Goal: Check status: Check status

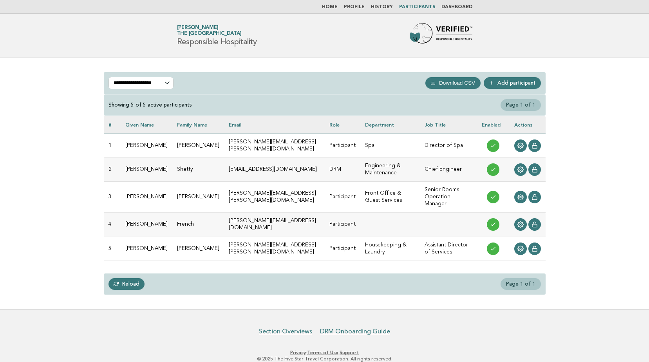
click at [362, 7] on link "Profile" at bounding box center [354, 7] width 21 height 5
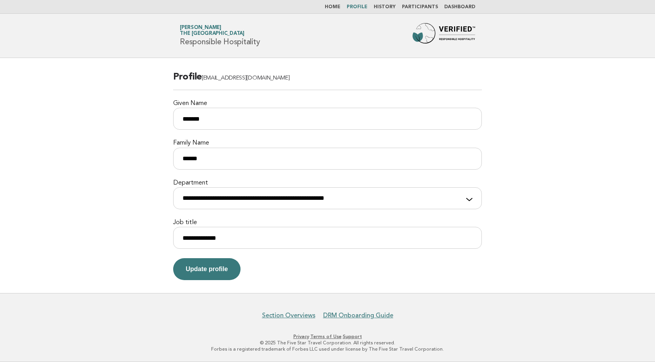
click at [340, 10] on li "Home" at bounding box center [333, 7] width 16 height 6
click at [340, 7] on link "Home" at bounding box center [333, 7] width 16 height 5
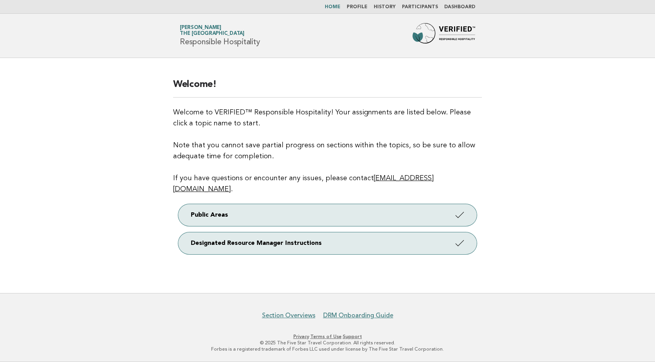
click at [461, 1] on nav "Home Profile History Participants Dashboard" at bounding box center [327, 7] width 655 height 14
click at [463, 5] on link "Dashboard" at bounding box center [459, 7] width 31 height 5
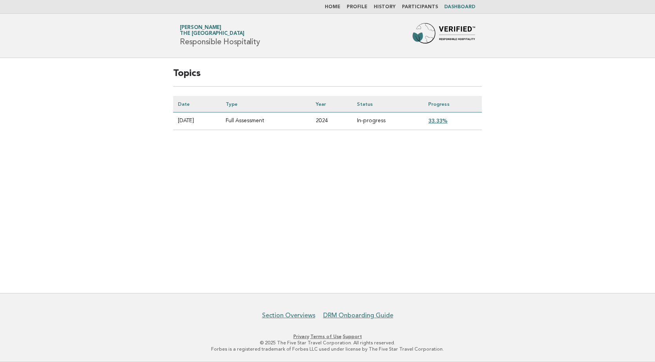
click at [438, 120] on link "33.33%" at bounding box center [437, 120] width 19 height 6
